Goal: Task Accomplishment & Management: Manage account settings

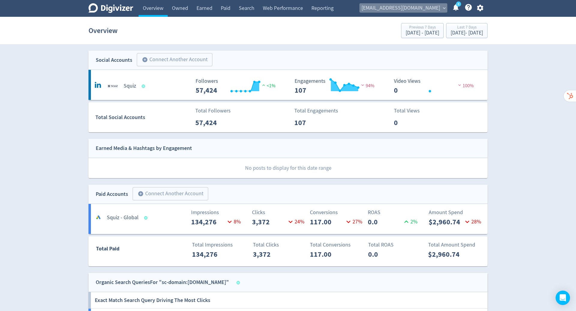
click at [436, 8] on span "[EMAIL_ADDRESS][DOMAIN_NAME]" at bounding box center [401, 8] width 79 height 10
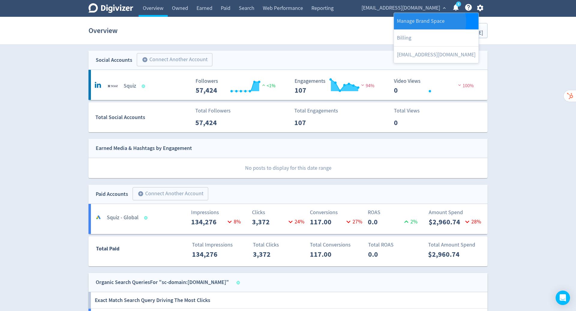
click at [430, 22] on link "Manage Brand Space" at bounding box center [436, 21] width 85 height 17
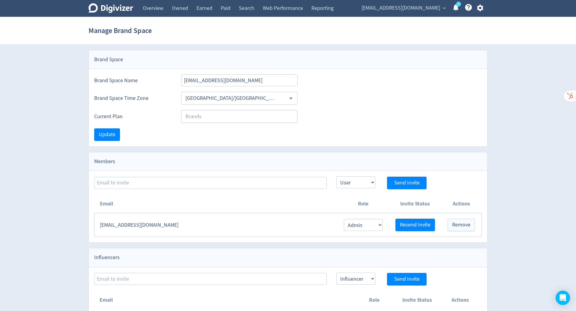
scroll to position [7, 0]
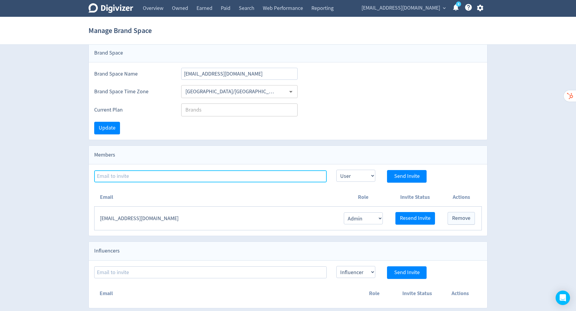
click at [218, 173] on input at bounding box center [210, 176] width 233 height 12
type input "h"
click at [171, 172] on input at bounding box center [210, 176] width 233 height 12
paste input "[PERSON_NAME][EMAIL_ADDRESS][PERSON_NAME][DOMAIN_NAME]"
type input "[PERSON_NAME][EMAIL_ADDRESS][PERSON_NAME][DOMAIN_NAME]"
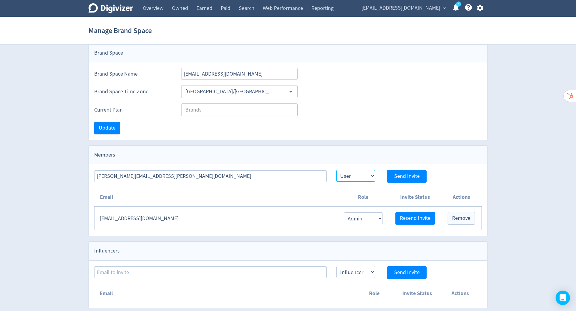
click at [358, 175] on select "Admin User" at bounding box center [355, 176] width 39 height 12
select select "ADMIN"
click at [336, 170] on select "Admin User" at bounding box center [355, 176] width 39 height 12
click at [408, 174] on span "Send Invite" at bounding box center [407, 176] width 26 height 5
select select "USER"
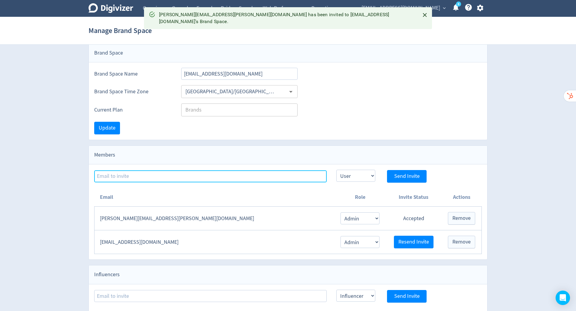
click at [181, 174] on input at bounding box center [210, 176] width 233 height 12
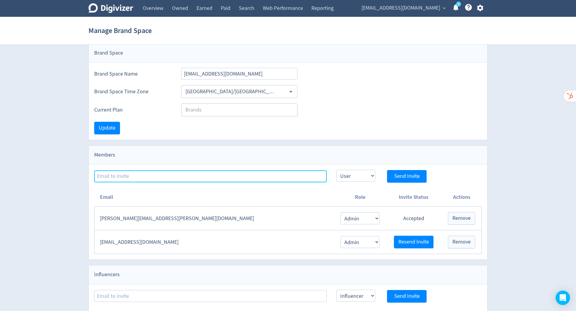
click at [189, 176] on input at bounding box center [210, 176] width 233 height 12
paste input "[PERSON_NAME][EMAIL_ADDRESS][PERSON_NAME][DOMAIN_NAME]"
type input "[PERSON_NAME][EMAIL_ADDRESS][PERSON_NAME][DOMAIN_NAME]"
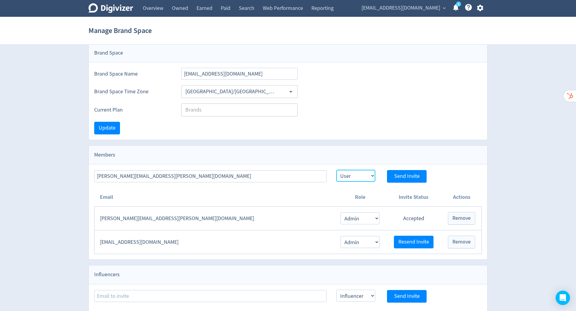
click at [365, 177] on select "Admin User" at bounding box center [355, 176] width 39 height 12
select select "ADMIN"
click at [336, 170] on select "Admin User" at bounding box center [355, 176] width 39 height 12
click at [408, 175] on span "Send Invite" at bounding box center [407, 176] width 26 height 5
select select "USER"
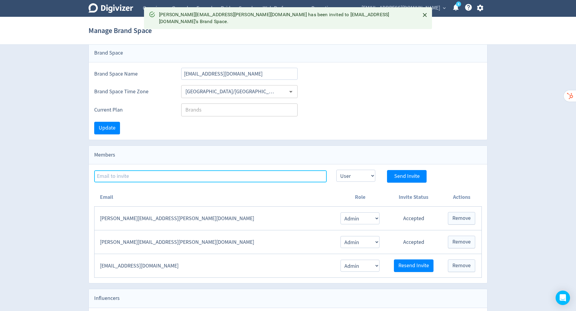
click at [170, 178] on input at bounding box center [210, 176] width 233 height 12
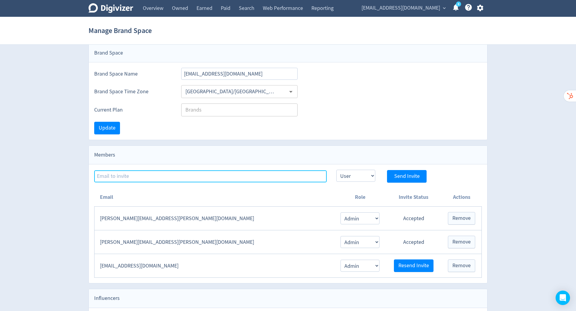
paste input "[EMAIL_ADDRESS][DOMAIN_NAME]"
type input "[EMAIL_ADDRESS][DOMAIN_NAME]"
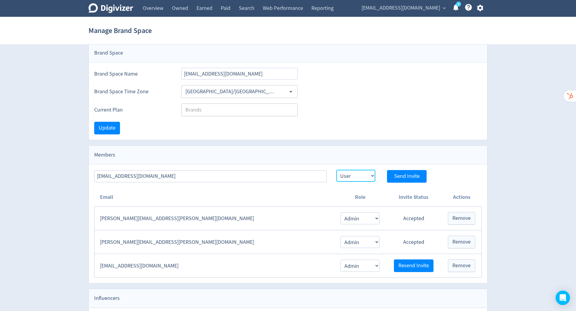
click at [364, 171] on select "Admin User" at bounding box center [355, 176] width 39 height 12
select select "ADMIN"
click at [336, 170] on select "Admin User" at bounding box center [355, 176] width 39 height 12
click at [415, 176] on span "Send Invite" at bounding box center [407, 176] width 26 height 5
select select "USER"
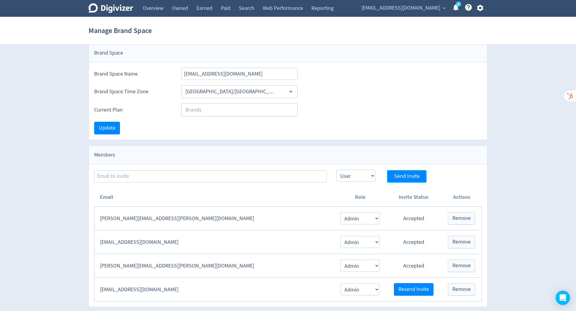
scroll to position [0, 0]
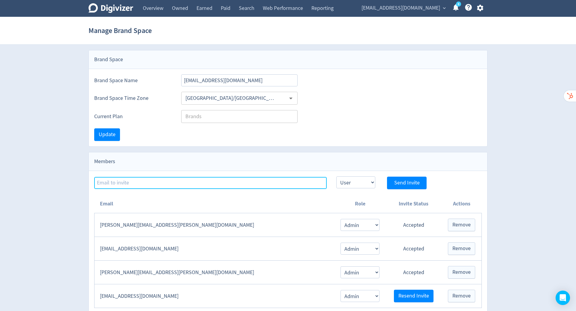
click at [169, 181] on input at bounding box center [210, 183] width 233 height 12
paste input "[EMAIL_ADDRESS][DOMAIN_NAME]"
type input "[EMAIL_ADDRESS][DOMAIN_NAME]"
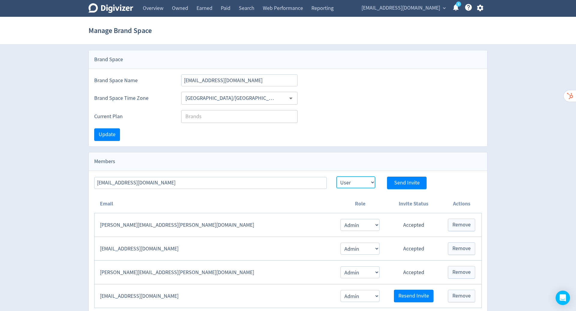
click at [351, 186] on select "Admin User" at bounding box center [355, 182] width 39 height 12
select select "ADMIN"
click at [336, 176] on select "Admin User" at bounding box center [355, 182] width 39 height 12
click at [410, 181] on span "Send Invite" at bounding box center [407, 182] width 26 height 5
select select "USER"
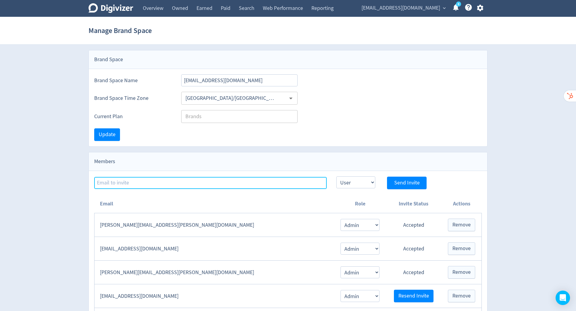
click at [149, 180] on input at bounding box center [210, 183] width 233 height 12
type input "[PERSON_NAME][EMAIL_ADDRESS][PERSON_NAME][DOMAIN_NAME]"
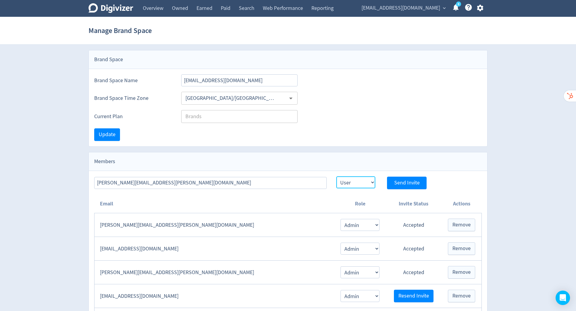
click at [357, 184] on select "Admin User" at bounding box center [355, 182] width 39 height 12
select select "ADMIN"
click at [336, 176] on select "Admin User" at bounding box center [355, 182] width 39 height 12
click at [413, 181] on span "Send Invite" at bounding box center [407, 182] width 26 height 5
select select "USER"
